Goal: Task Accomplishment & Management: Manage account settings

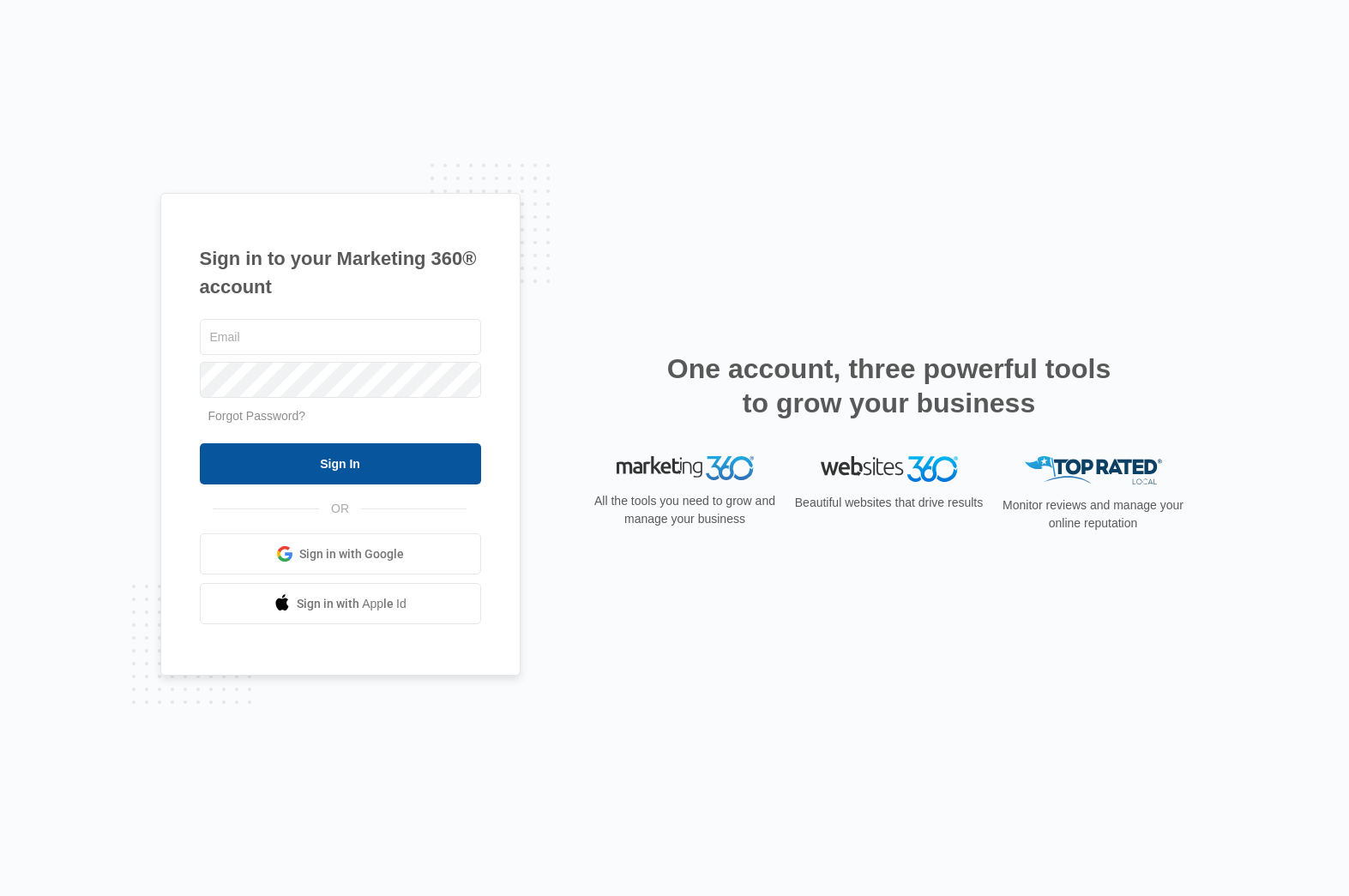
type input "[PERSON_NAME][EMAIL_ADDRESS][DOMAIN_NAME]"
click at [344, 464] on input "Sign In" at bounding box center [340, 464] width 282 height 41
